Goal: Task Accomplishment & Management: Manage account settings

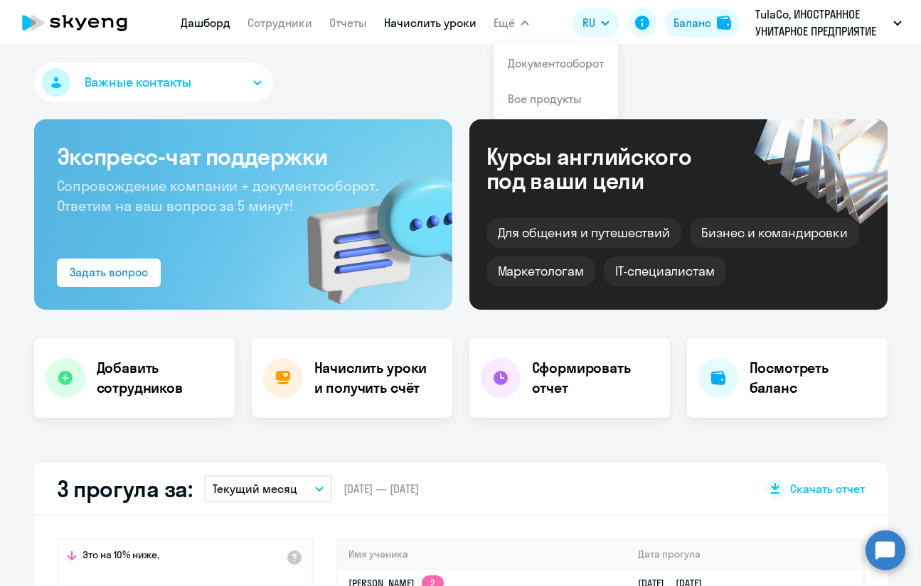
click at [441, 16] on link "Начислить уроки" at bounding box center [430, 23] width 92 height 14
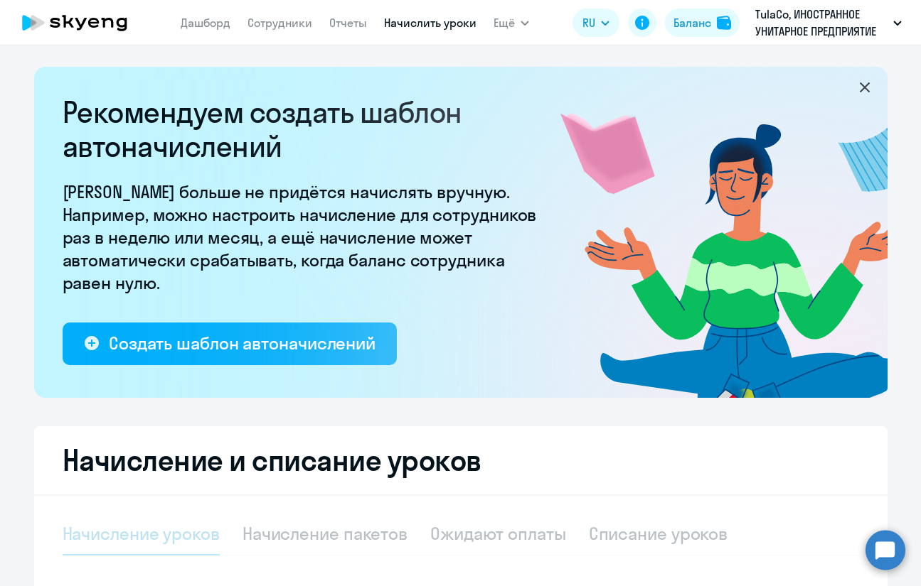
select select "10"
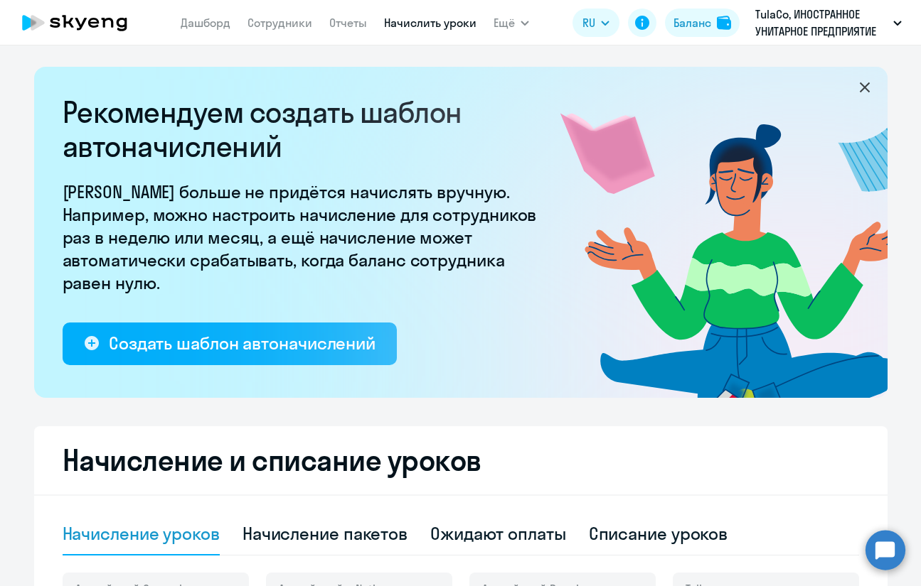
scroll to position [284, 0]
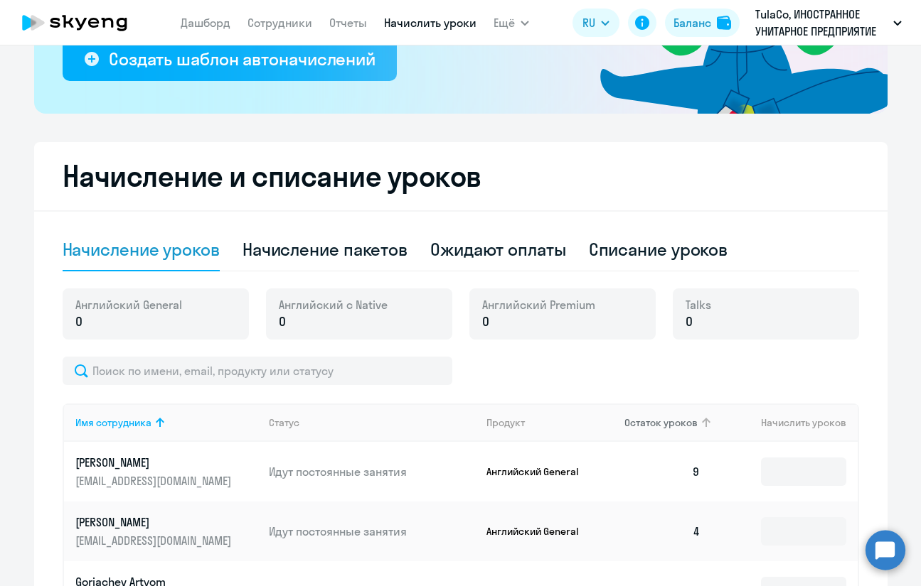
click at [677, 421] on span "Остаток уроков" at bounding box center [660, 423] width 73 height 13
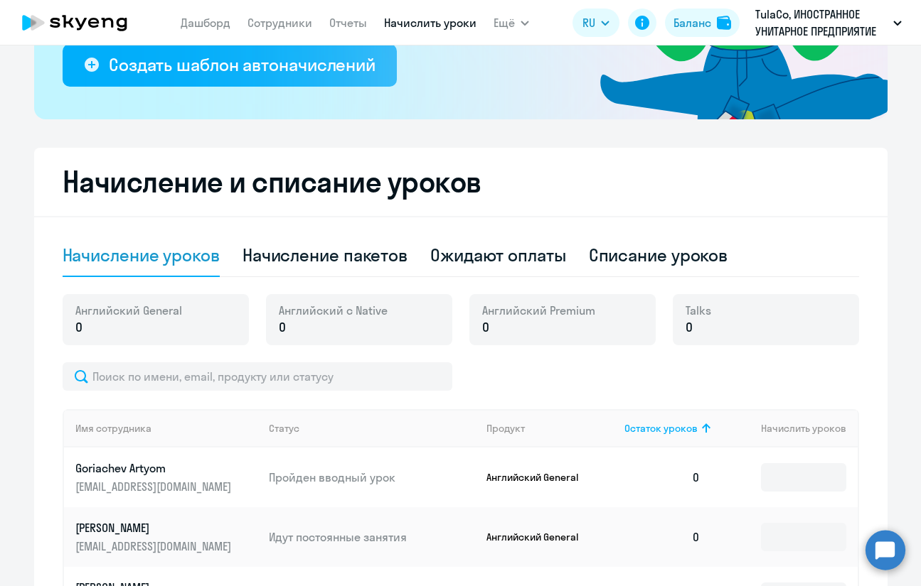
scroll to position [146, 0]
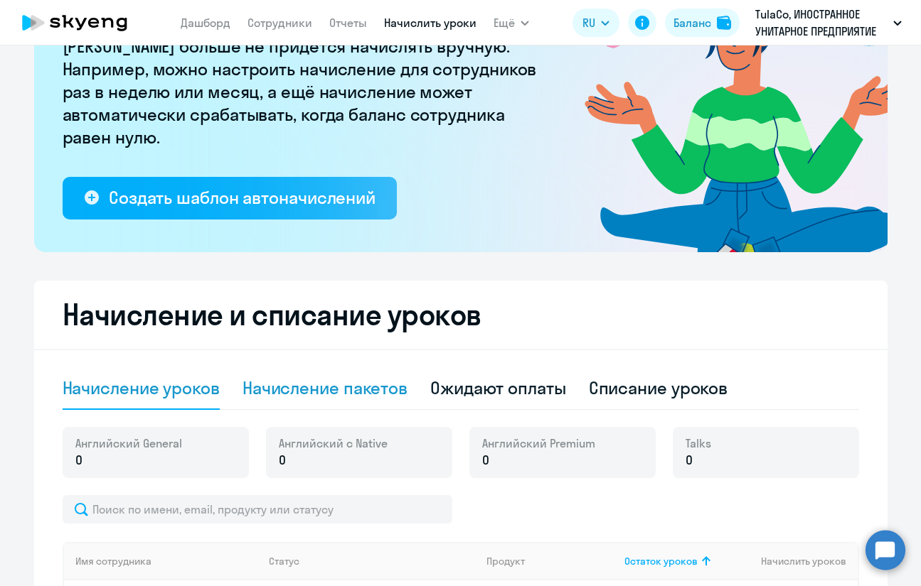
click at [348, 392] on div "Начисление пакетов" at bounding box center [324, 388] width 165 height 23
select select "10"
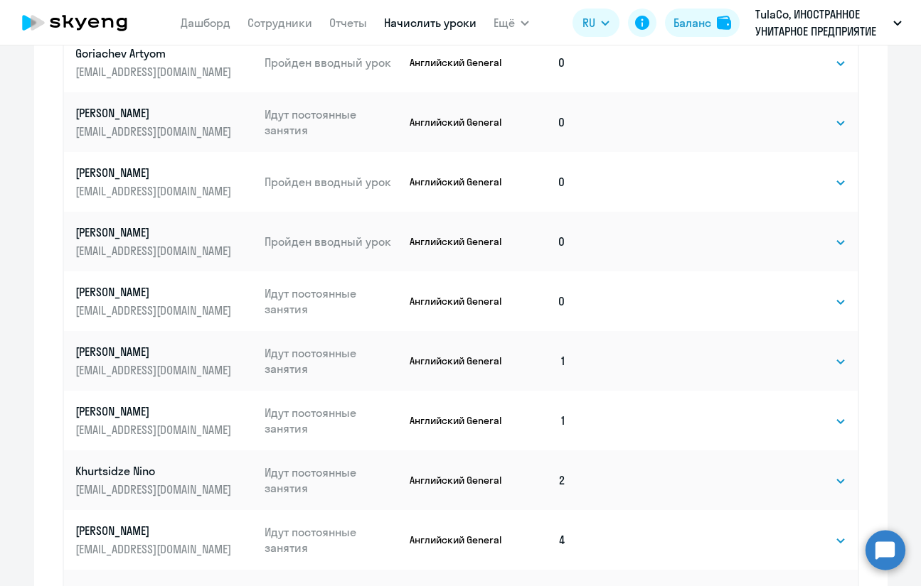
scroll to position [915, 0]
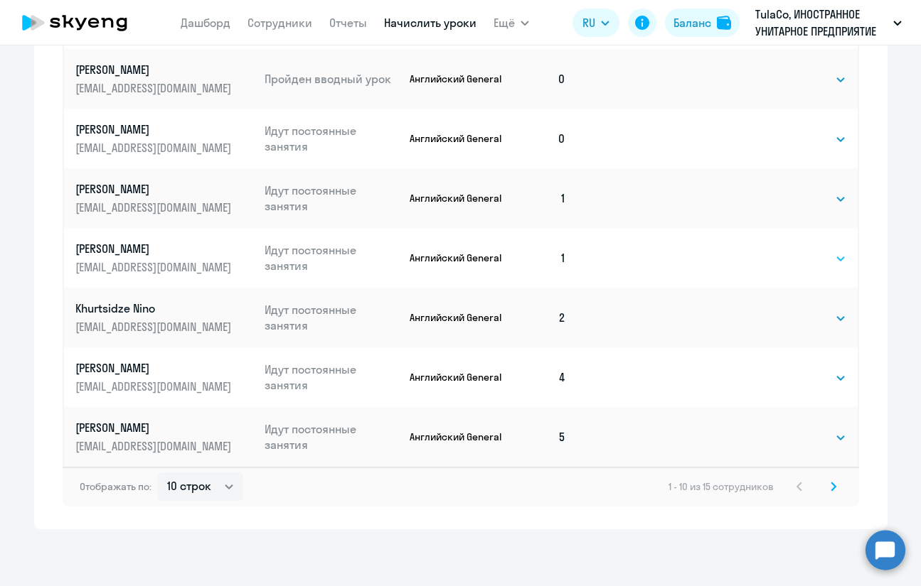
click at [826, 264] on select "Выбрать 4 8 16 32 64 96 128" at bounding box center [817, 258] width 58 height 17
select select "8"
click at [788, 250] on select "Выбрать 4 8 16 32 64 96 128" at bounding box center [817, 258] width 58 height 17
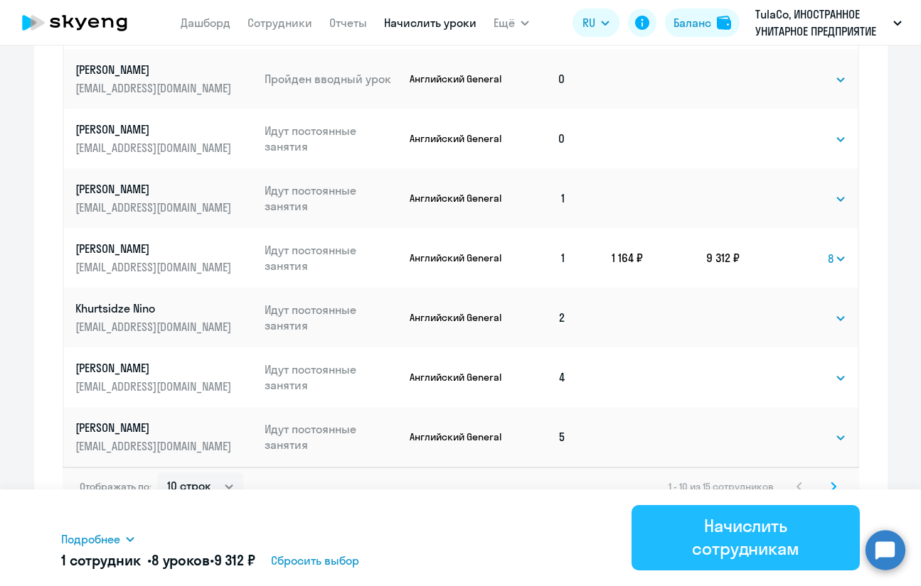
click at [728, 547] on div "Начислить сотрудникам" at bounding box center [745, 537] width 188 height 45
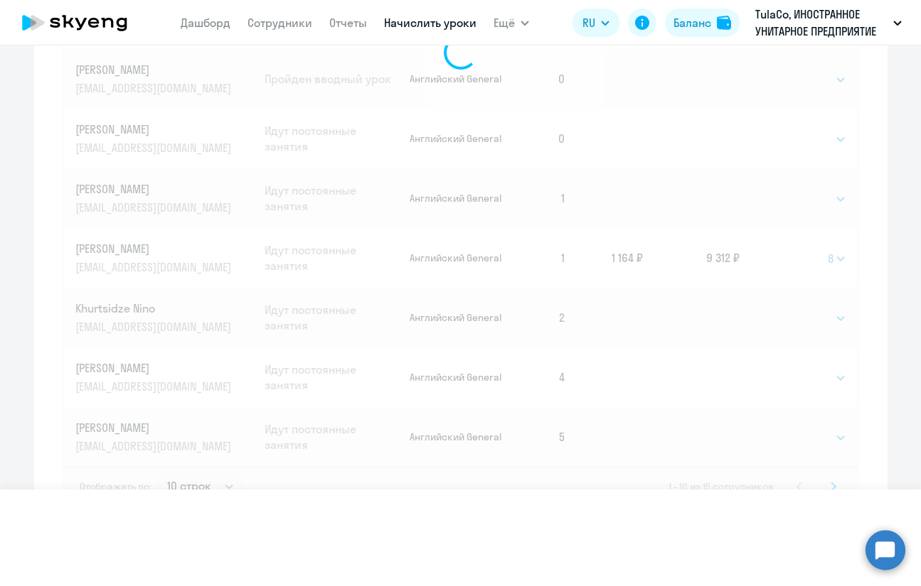
select select
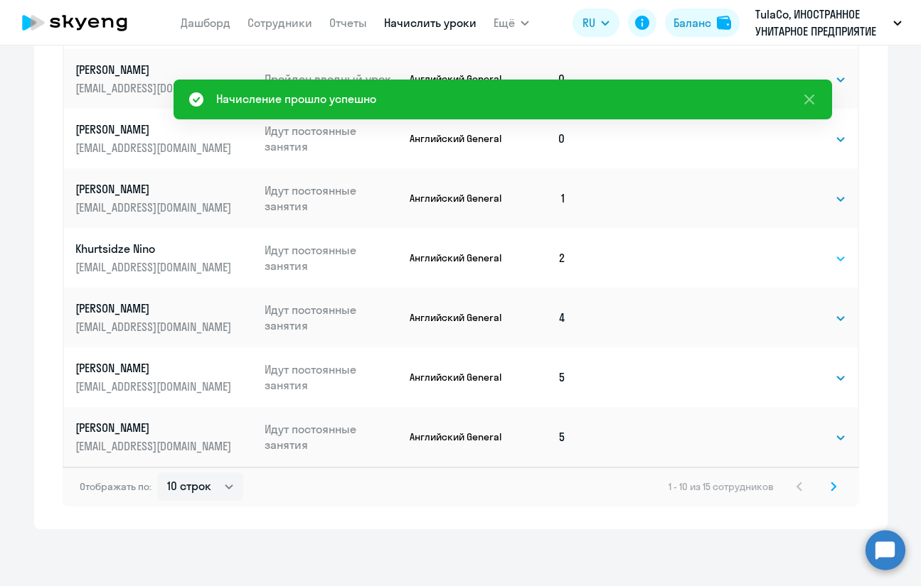
click at [792, 257] on select "Выбрать 4 8 16 32 64 96 128" at bounding box center [817, 258] width 58 height 17
select select "8"
click at [788, 250] on select "Выбрать 4 8 16 32 64 96 128" at bounding box center [817, 258] width 58 height 17
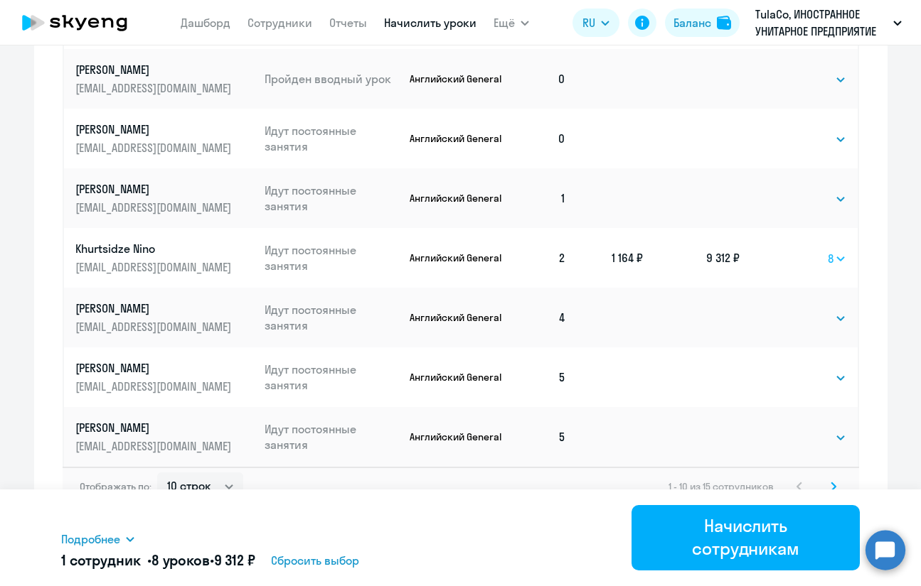
click at [832, 254] on select "Выбрать 4 8 16 32 64 96 128" at bounding box center [836, 258] width 18 height 17
click at [827, 250] on select "Выбрать 4 8 16 32 64 96 128" at bounding box center [836, 258] width 18 height 17
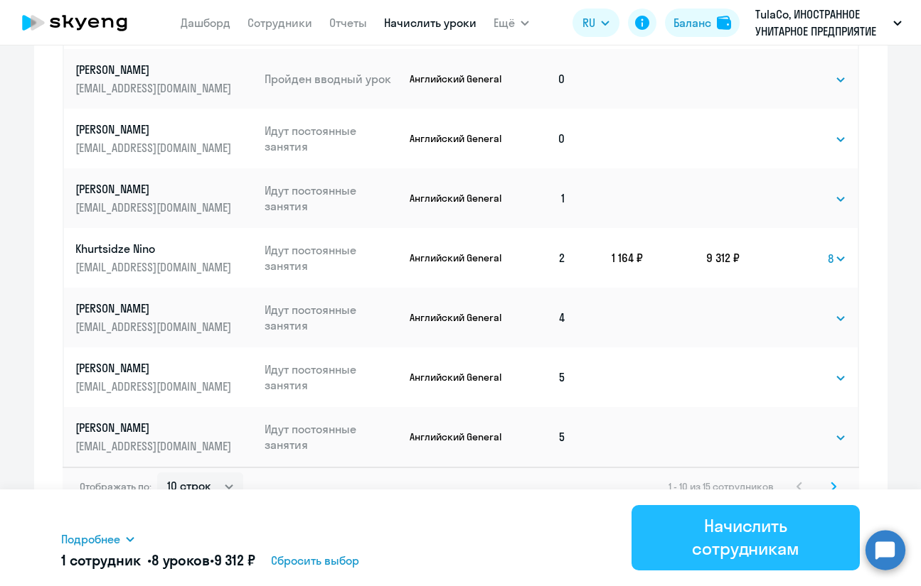
click at [776, 534] on div "Начислить сотрудникам" at bounding box center [745, 537] width 188 height 45
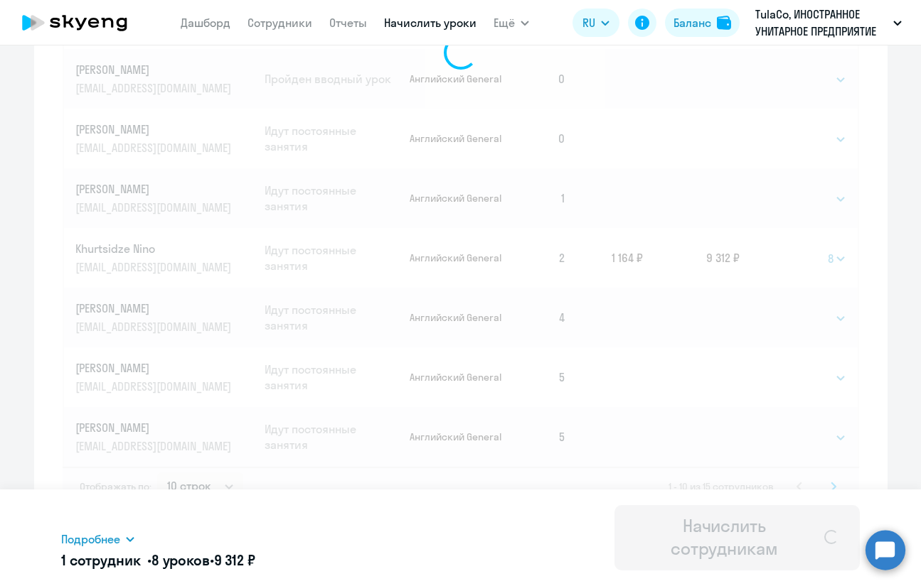
select select
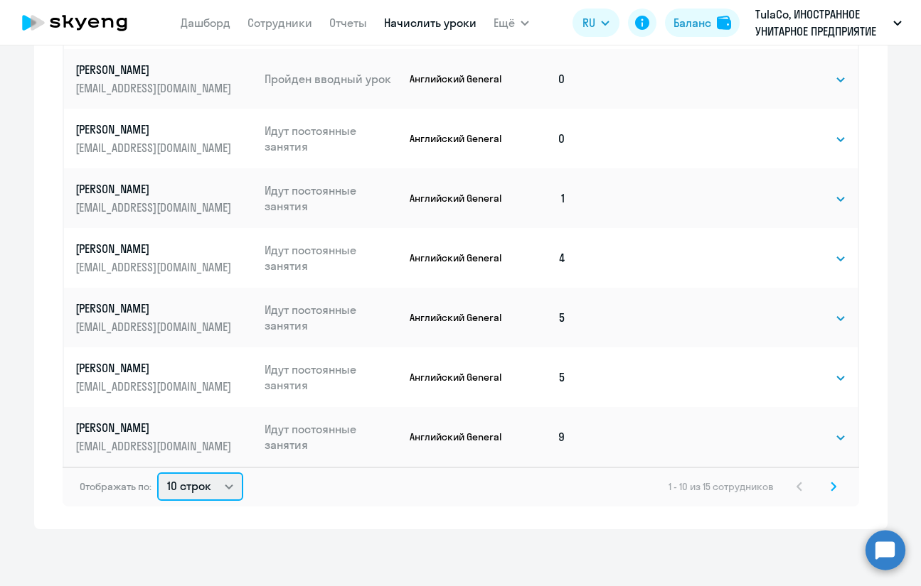
click at [208, 485] on select "10 строк 30 строк 50 строк" at bounding box center [200, 487] width 86 height 28
select select "30"
click at [157, 473] on select "10 строк 30 строк 50 строк" at bounding box center [200, 487] width 86 height 28
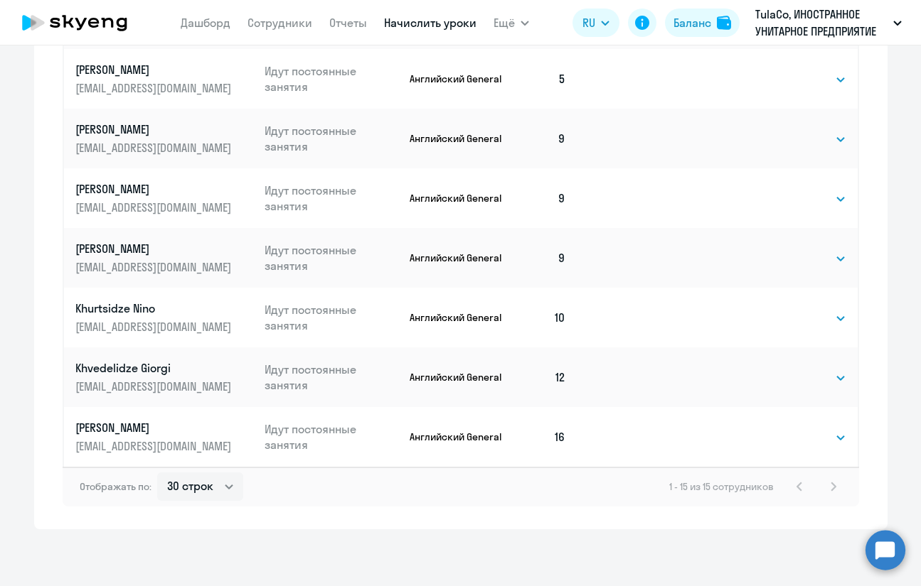
click at [92, 321] on p "[EMAIL_ADDRESS][DOMAIN_NAME]" at bounding box center [154, 327] width 159 height 16
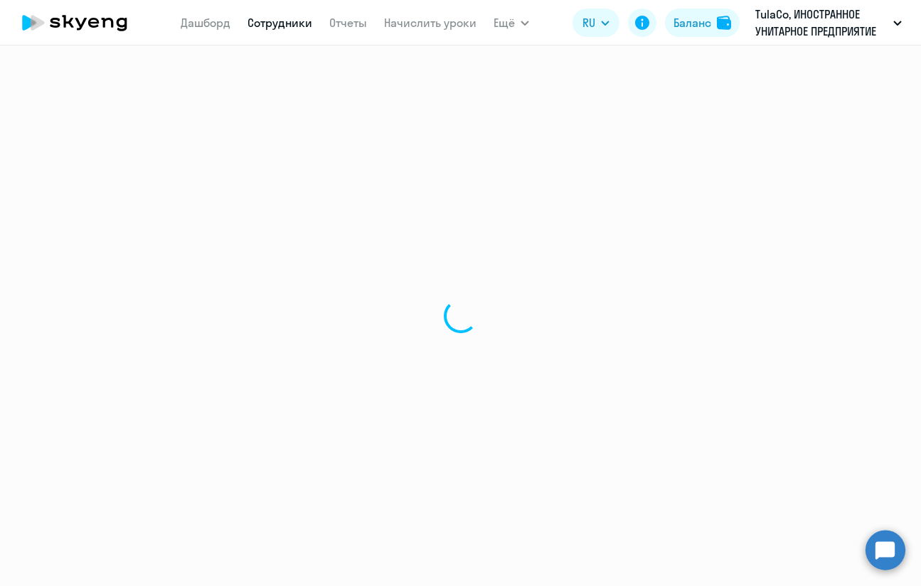
select select "english"
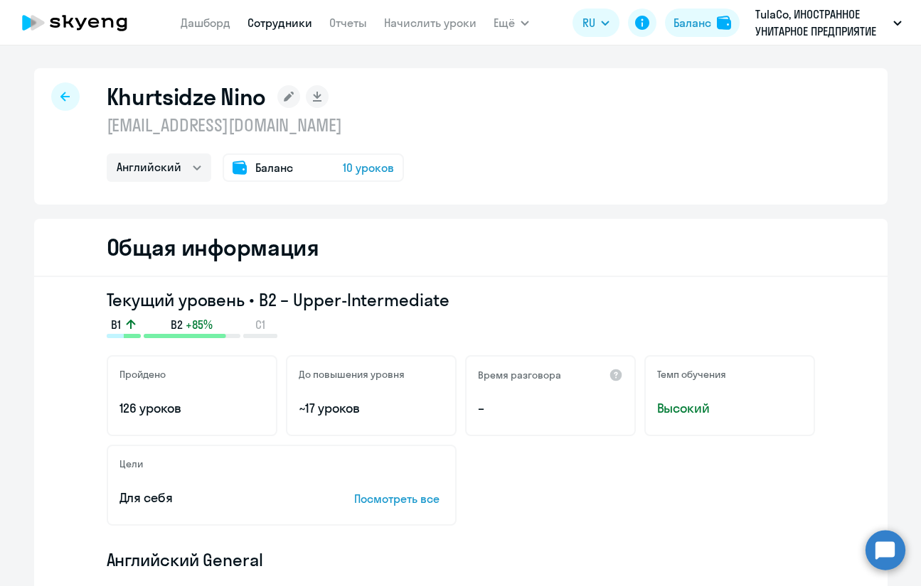
click at [166, 97] on h1 "Khurtsidze Nino" at bounding box center [187, 96] width 160 height 28
copy h1 "Khurtsidze"
